Goal: Entertainment & Leisure: Consume media (video, audio)

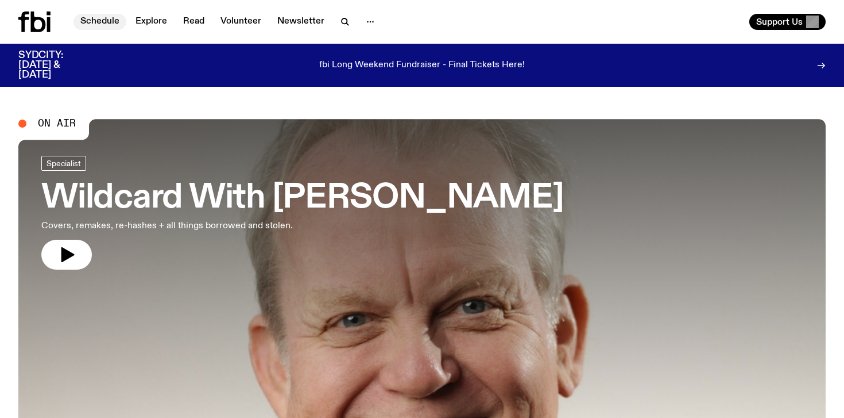
click at [106, 24] on link "Schedule" at bounding box center [100, 22] width 53 height 16
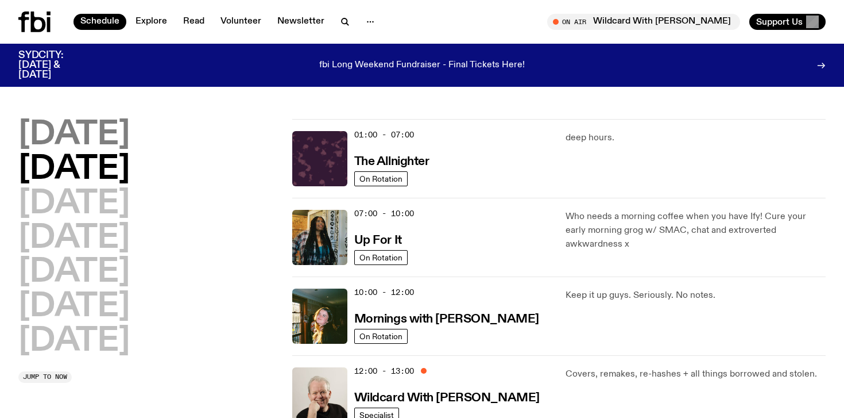
click at [111, 134] on h2 "[DATE]" at bounding box center [73, 135] width 111 height 32
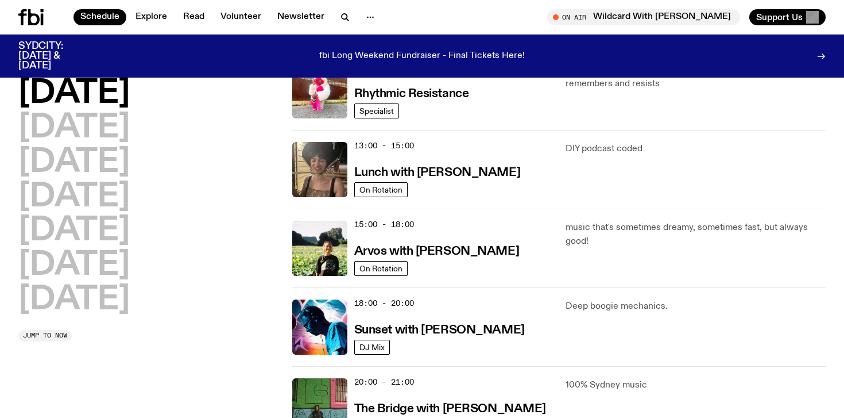
scroll to position [330, 0]
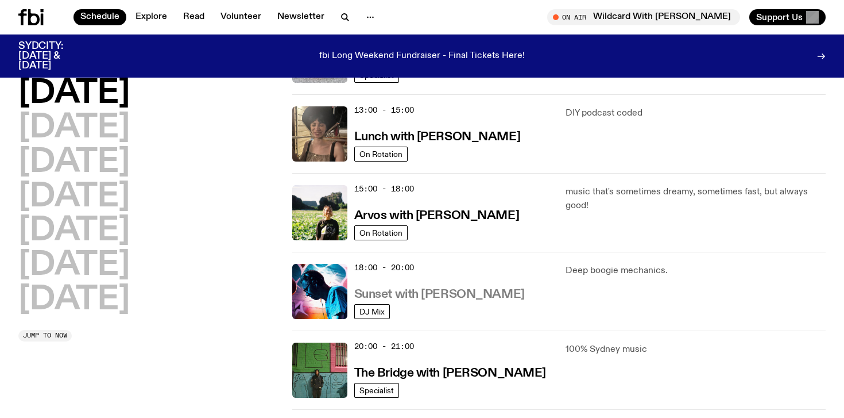
click at [411, 296] on h3 "Sunset with [PERSON_NAME]" at bounding box center [439, 294] width 171 height 12
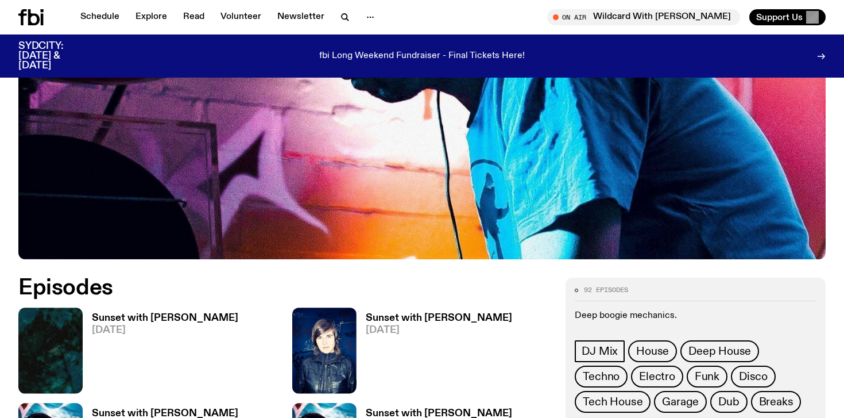
scroll to position [391, 0]
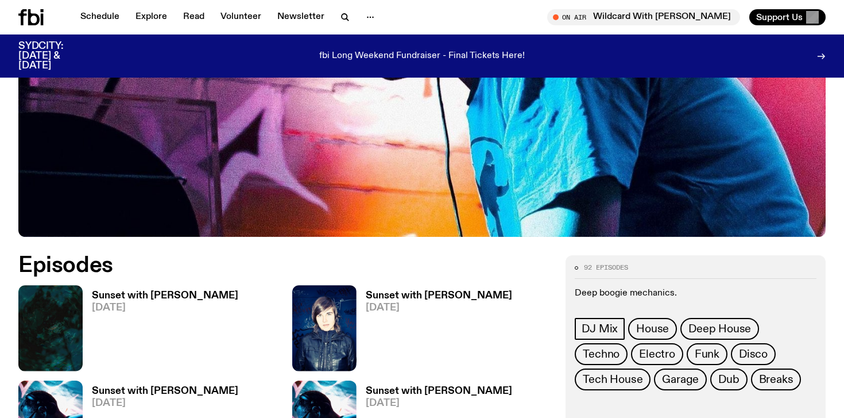
click at [179, 295] on h3 "Sunset with [PERSON_NAME]" at bounding box center [165, 296] width 146 height 10
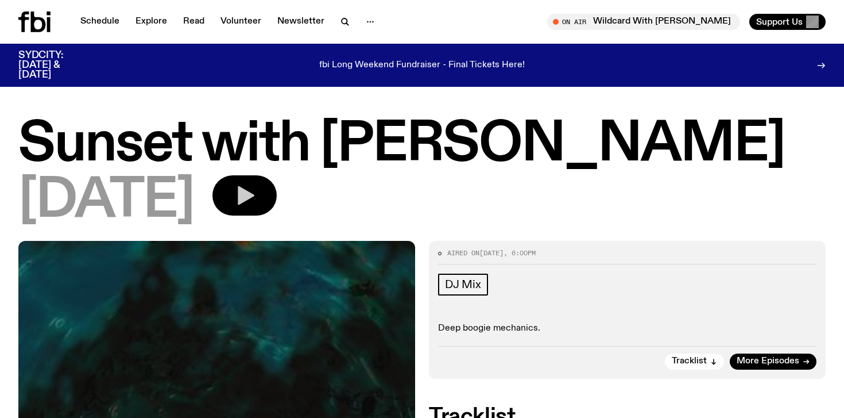
click at [254, 194] on icon "button" at bounding box center [246, 195] width 17 height 19
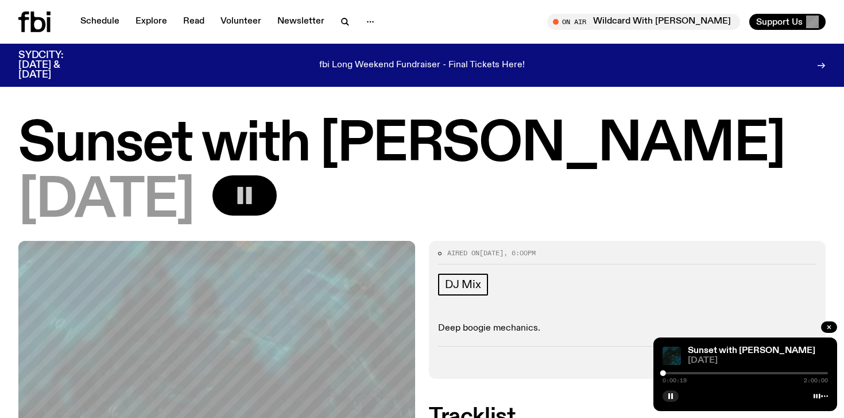
click at [256, 195] on icon "button" at bounding box center [244, 195] width 23 height 23
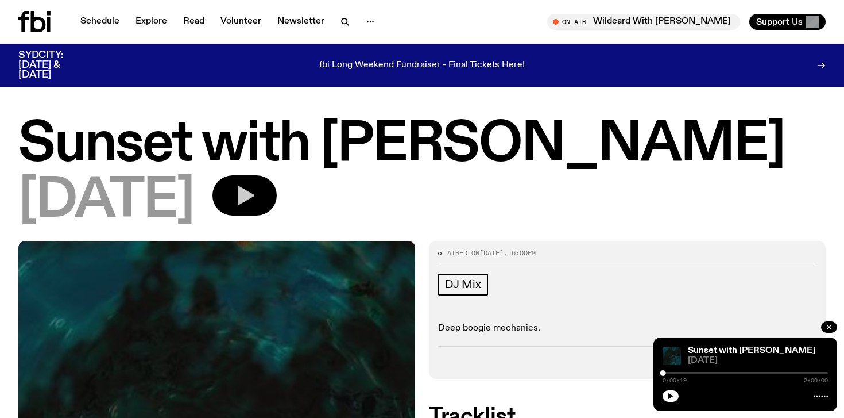
click at [256, 203] on icon "button" at bounding box center [244, 195] width 23 height 23
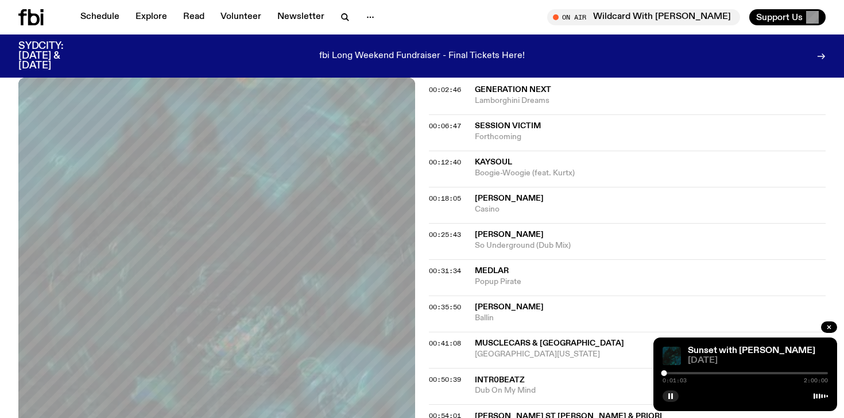
scroll to position [322, 0]
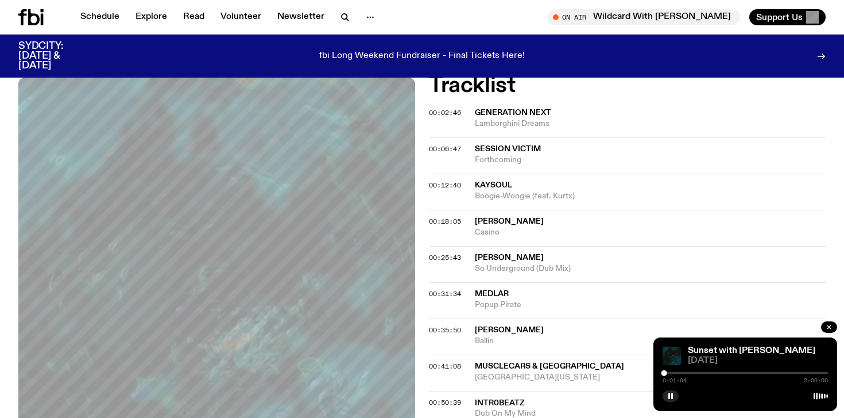
click at [557, 366] on span "Musclecars & [GEOGRAPHIC_DATA]" at bounding box center [549, 366] width 149 height 8
click at [677, 374] on div "0:05:45 2:00:00" at bounding box center [745, 376] width 165 height 14
click at [677, 374] on div "0:05:46 2:00:00" at bounding box center [745, 376] width 165 height 14
click at [677, 372] on div at bounding box center [745, 373] width 165 height 2
click at [685, 372] on div at bounding box center [745, 373] width 165 height 2
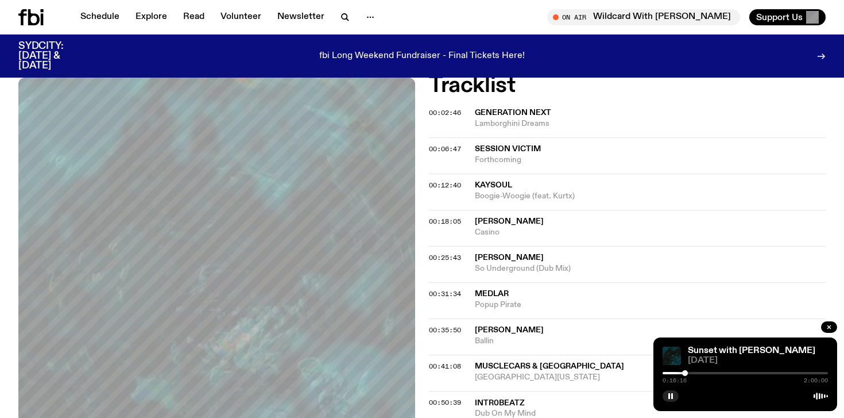
click at [676, 372] on div at bounding box center [602, 373] width 165 height 2
click at [689, 374] on div "0:09:48 2:00:00" at bounding box center [745, 376] width 165 height 14
click at [687, 372] on div at bounding box center [745, 373] width 165 height 2
click at [697, 372] on div at bounding box center [745, 373] width 165 height 2
click at [711, 371] on div "0:24:36 2:00:00" at bounding box center [745, 376] width 165 height 14
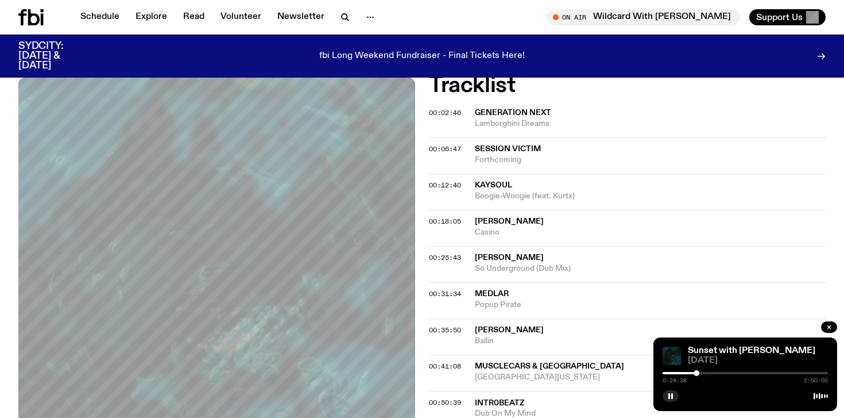
click at [713, 373] on div at bounding box center [745, 373] width 165 height 2
click at [724, 373] on div at bounding box center [745, 373] width 165 height 2
click at [737, 372] on div at bounding box center [745, 373] width 165 height 2
click at [630, 319] on div "00:35:50 [PERSON_NAME]" at bounding box center [627, 336] width 397 height 36
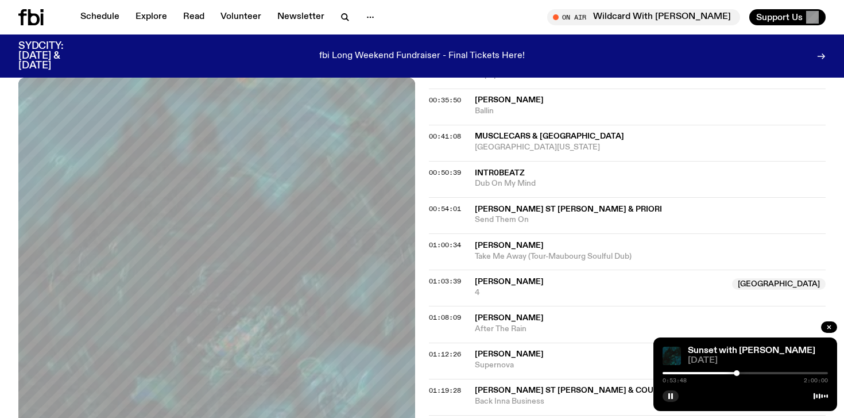
scroll to position [574, 0]
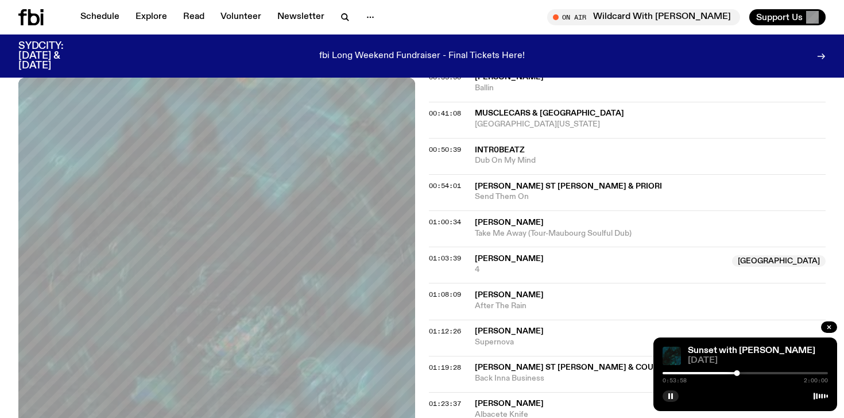
click at [740, 374] on div "0:53:58 2:00:00" at bounding box center [745, 376] width 165 height 14
click at [741, 372] on div at bounding box center [745, 373] width 165 height 2
click at [745, 372] on div at bounding box center [745, 373] width 165 height 2
click at [750, 372] on div at bounding box center [745, 373] width 165 height 2
click at [744, 372] on div at bounding box center [667, 373] width 165 height 2
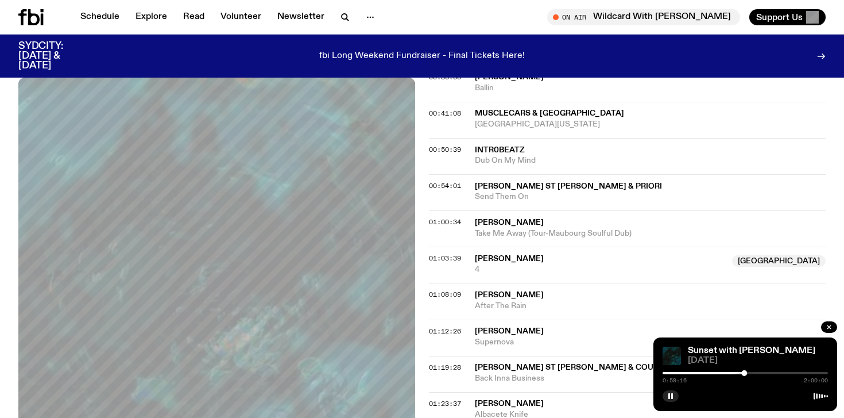
click at [424, 51] on p "fbi Long Weekend Fundraiser - Final Tickets Here!" at bounding box center [422, 56] width 206 height 10
click at [751, 374] on div "1:00:49 2:00:00" at bounding box center [745, 376] width 165 height 14
click at [751, 373] on div at bounding box center [745, 373] width 165 height 2
click at [761, 373] on div at bounding box center [745, 373] width 165 height 2
click at [769, 373] on div at bounding box center [745, 373] width 165 height 2
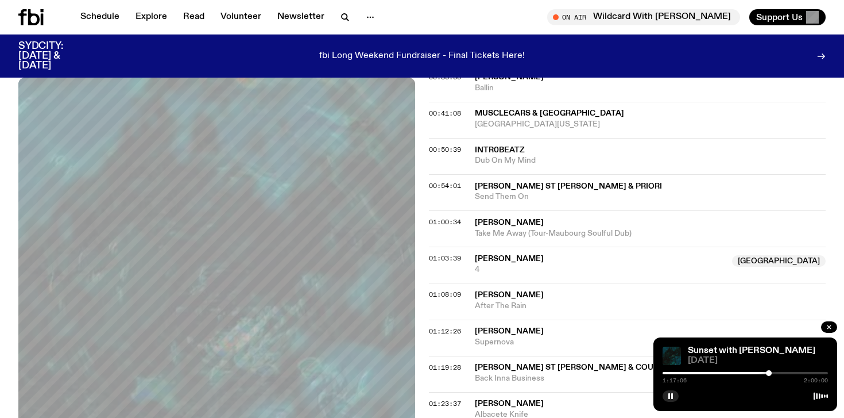
click at [776, 373] on div at bounding box center [745, 373] width 165 height 2
click at [785, 373] on div at bounding box center [745, 373] width 165 height 2
click at [797, 373] on div at bounding box center [745, 373] width 165 height 2
click at [806, 373] on div at bounding box center [745, 373] width 165 height 2
click at [815, 372] on div at bounding box center [745, 373] width 165 height 2
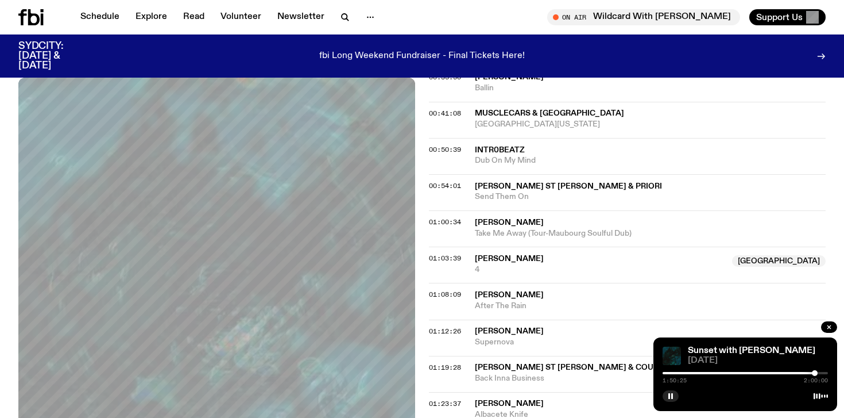
click at [820, 372] on div at bounding box center [745, 373] width 165 height 2
click at [823, 372] on div at bounding box center [745, 373] width 165 height 2
click at [833, 320] on div "Aired on [DATE] 6:00pm DJ Mix Deep boogie mechanics. Tracklist More Episodes Tr…" at bounding box center [422, 174] width 844 height 1035
click at [825, 326] on button "button" at bounding box center [829, 326] width 16 height 11
